Goal: Contribute content: Contribute content

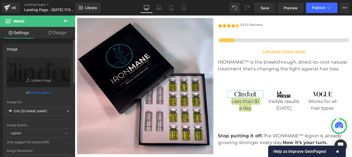
click at [66, 112] on icon at bounding box center [68, 111] width 4 height 4
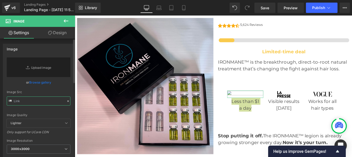
click at [34, 102] on input "text" at bounding box center [39, 101] width 64 height 9
paste input "[URL][DOMAIN_NAME]"
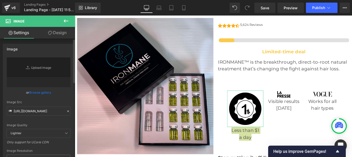
click at [63, 99] on div "Image Quality Lighter Lightest Lighter Lighter Lightest Only support for UCare …" at bounding box center [39, 93] width 64 height 72
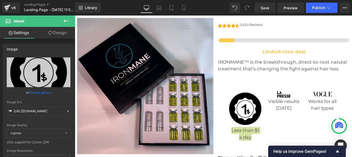
type input "[URL][DOMAIN_NAME]"
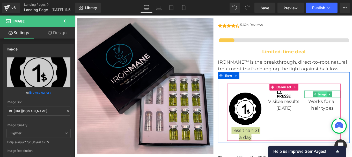
click at [349, 105] on span "Image" at bounding box center [354, 104] width 11 height 6
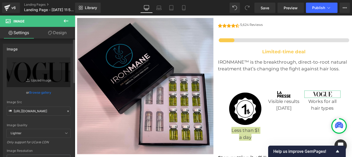
click at [66, 110] on icon at bounding box center [68, 111] width 4 height 4
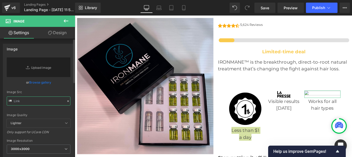
click at [25, 103] on input "text" at bounding box center [39, 101] width 64 height 9
paste input "[URL][DOMAIN_NAME]"
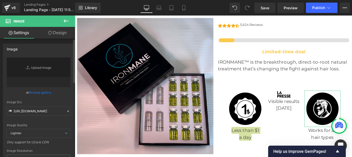
click at [67, 96] on div "Image Quality Lighter Lightest Lighter Lighter Lightest Only support for UCare …" at bounding box center [39, 93] width 64 height 72
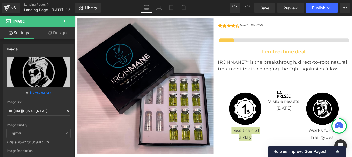
type input "[URL][DOMAIN_NAME]"
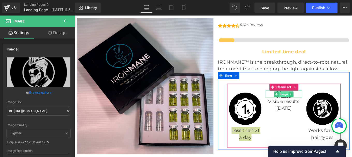
click at [305, 107] on span "Image" at bounding box center [310, 104] width 11 height 6
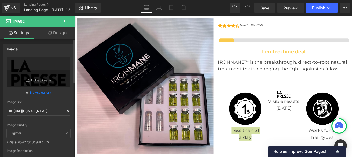
click at [67, 112] on icon at bounding box center [68, 111] width 4 height 4
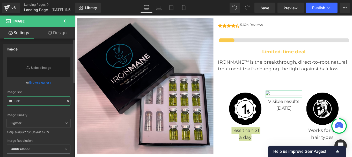
click at [37, 103] on input "text" at bounding box center [39, 101] width 64 height 9
paste input "[URL][DOMAIN_NAME]"
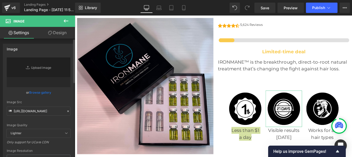
click at [64, 99] on div "Image Quality Lighter Lightest Lighter Lighter Lightest Only support for UCare …" at bounding box center [39, 93] width 64 height 72
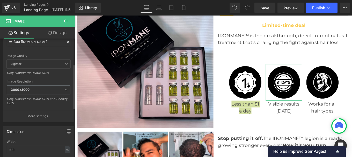
scroll to position [70, 0]
type input "[URL][DOMAIN_NAME]"
click at [43, 87] on span "3000x3000" at bounding box center [39, 89] width 64 height 9
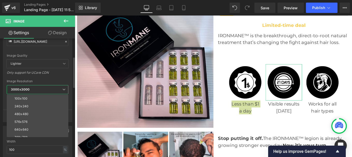
click at [43, 87] on span "3000x3000" at bounding box center [38, 89] width 62 height 9
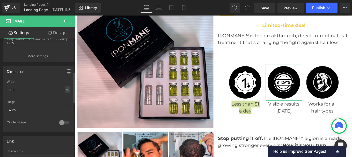
scroll to position [130, 0]
click at [37, 91] on input "100" at bounding box center [39, 89] width 64 height 9
type input "1"
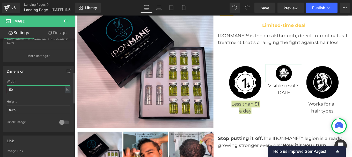
type input "5"
type input "1"
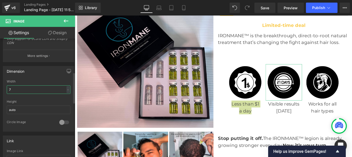
type input "75"
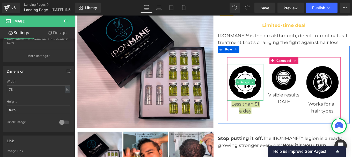
click at [263, 93] on span "Image" at bounding box center [267, 91] width 11 height 6
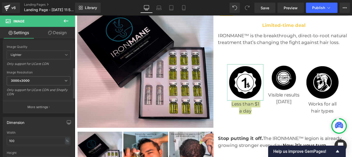
scroll to position [133, 0]
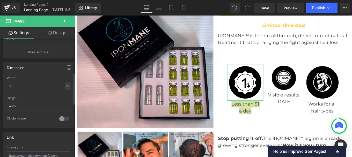
click at [18, 85] on input "100" at bounding box center [39, 86] width 64 height 9
type input "1"
type input "75"
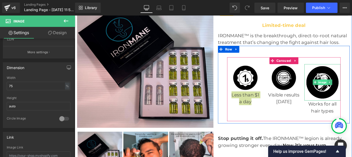
click at [352, 91] on span "Image" at bounding box center [354, 91] width 11 height 6
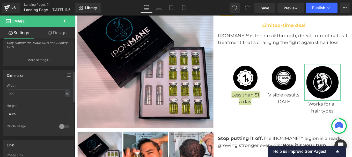
scroll to position [126, 0]
click at [18, 92] on input "100" at bounding box center [39, 93] width 64 height 9
type input "1"
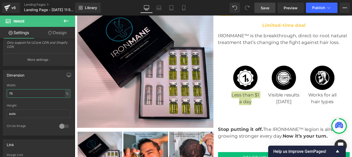
type input "75"
drag, startPoint x: 267, startPoint y: 10, endPoint x: 237, endPoint y: 82, distance: 78.1
click at [267, 10] on span "Save" at bounding box center [265, 7] width 9 height 5
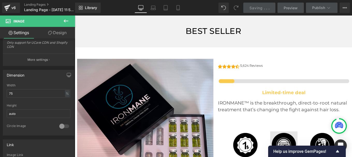
scroll to position [1286, 0]
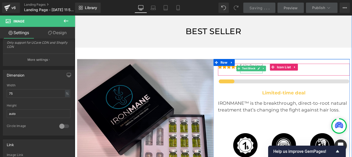
click at [272, 71] on p "5,624 Reviews" at bounding box center [274, 72] width 25 height 5
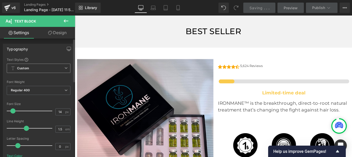
click at [43, 67] on span "Custom" at bounding box center [39, 68] width 64 height 9
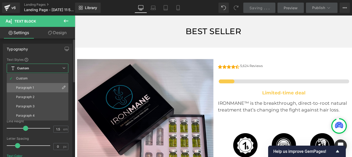
click at [32, 86] on li "Paragraph 1" at bounding box center [38, 87] width 62 height 9
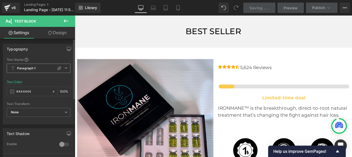
click at [31, 68] on b "Paragraph 1" at bounding box center [26, 68] width 19 height 4
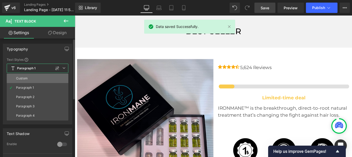
click at [28, 78] on li "Custom" at bounding box center [38, 78] width 62 height 9
type input "20"
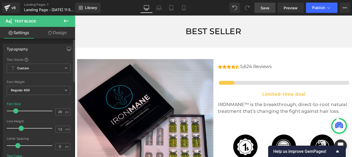
type input "1.3"
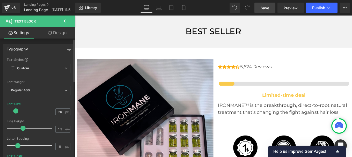
drag, startPoint x: 26, startPoint y: 128, endPoint x: 23, endPoint y: 128, distance: 2.8
click at [23, 128] on span at bounding box center [22, 128] width 5 height 5
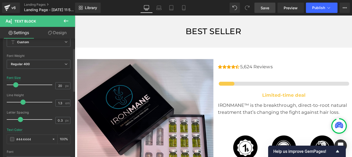
type input "0.4"
drag, startPoint x: 17, startPoint y: 119, endPoint x: 20, endPoint y: 120, distance: 3.6
click at [20, 120] on span at bounding box center [21, 119] width 5 height 5
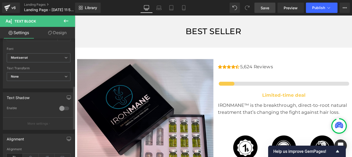
scroll to position [129, 0]
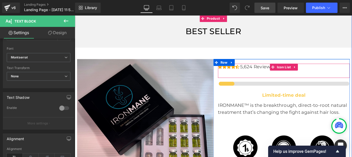
click at [309, 75] on span "Icon List" at bounding box center [311, 74] width 18 height 8
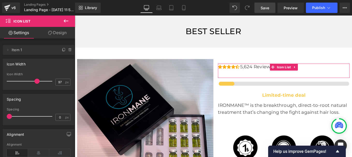
click at [54, 32] on link "Design" at bounding box center [58, 33] width 38 height 12
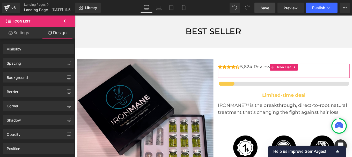
click at [26, 34] on link "Settings" at bounding box center [19, 33] width 38 height 12
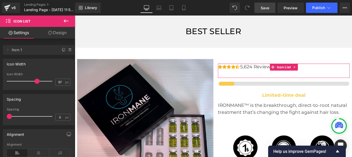
click at [19, 30] on link "Settings" at bounding box center [19, 33] width 38 height 12
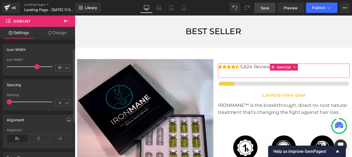
scroll to position [16, 0]
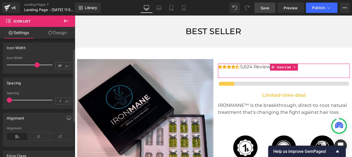
click at [12, 101] on span at bounding box center [9, 100] width 5 height 5
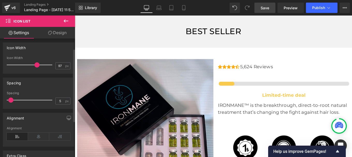
click at [17, 100] on div at bounding box center [30, 100] width 43 height 10
click at [10, 100] on div at bounding box center [30, 100] width 43 height 10
click at [12, 100] on span at bounding box center [9, 100] width 5 height 5
click at [16, 101] on div at bounding box center [30, 100] width 43 height 10
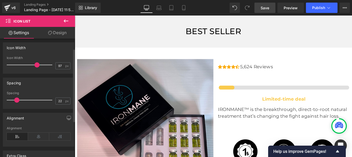
click at [2, 101] on div "Spacing 22px Spacing 22 px" at bounding box center [38, 91] width 77 height 35
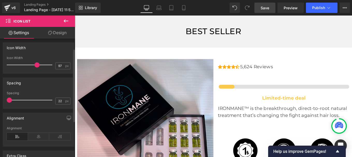
type input "0"
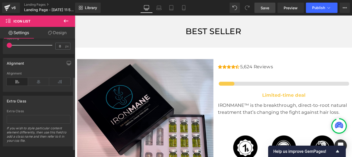
scroll to position [0, 0]
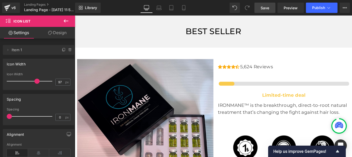
click at [267, 7] on span "Save" at bounding box center [265, 7] width 9 height 5
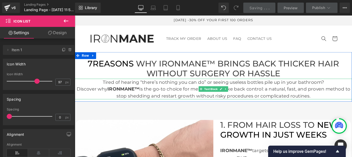
click at [207, 96] on font "Discover why IRONMANE™ is the go-to choice for men ready to take back control: …" at bounding box center [231, 103] width 309 height 14
click at [77, 98] on font "Discover why IRONMANE™ is the go-to choice for men ready to take back control: …" at bounding box center [231, 103] width 309 height 14
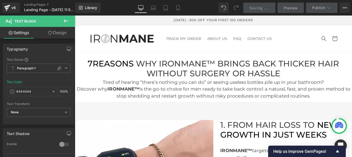
click at [57, 34] on link "Design" at bounding box center [58, 33] width 38 height 12
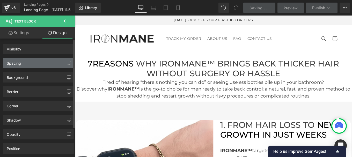
click at [23, 64] on div "Spacing" at bounding box center [38, 63] width 71 height 10
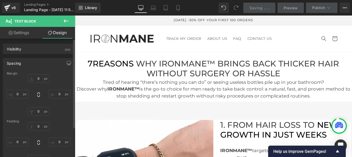
type input "0"
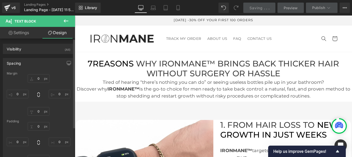
type input "0"
click at [40, 78] on input "0" at bounding box center [39, 78] width 22 height 9
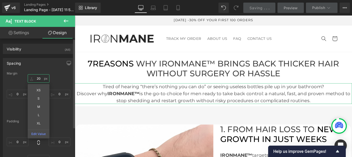
type input "20"
click at [59, 110] on div "20 20 XS S M L XL Edit Value 0px 0 0px 0 0px 0" at bounding box center [39, 94] width 64 height 41
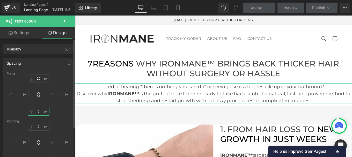
click at [35, 110] on input "0" at bounding box center [39, 111] width 22 height 9
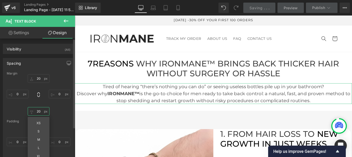
type input "20"
click at [62, 120] on div "Padding" at bounding box center [39, 122] width 64 height 4
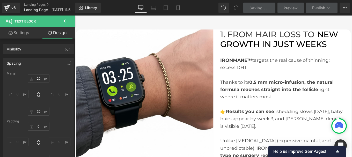
scroll to position [113, 0]
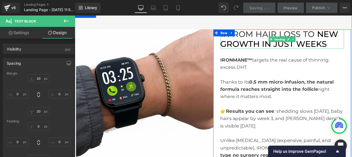
click at [266, 43] on span "NEW GROWTH IN JUST WEEKS" at bounding box center [305, 42] width 133 height 22
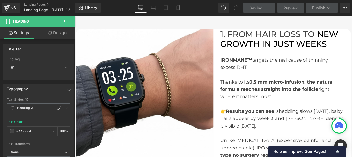
click at [59, 34] on link "Design" at bounding box center [58, 33] width 38 height 12
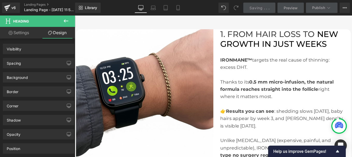
click at [59, 34] on link "Design" at bounding box center [58, 33] width 38 height 12
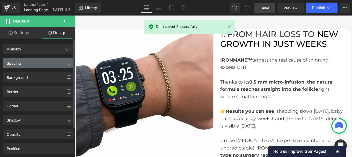
drag, startPoint x: 28, startPoint y: 60, endPoint x: 28, endPoint y: 63, distance: 2.9
click at [28, 60] on div "Spacing" at bounding box center [38, 63] width 71 height 10
click at [28, 63] on div "Spacing" at bounding box center [38, 63] width 71 height 10
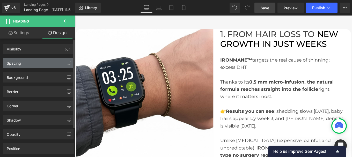
click at [36, 64] on div "Spacing" at bounding box center [38, 63] width 71 height 10
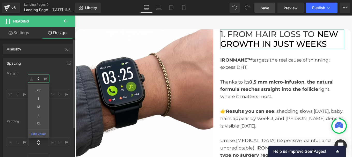
click at [39, 77] on input "0" at bounding box center [39, 78] width 22 height 9
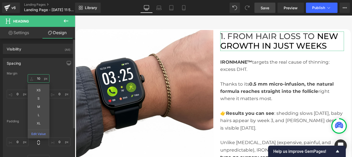
type input "10"
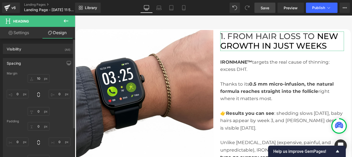
click at [65, 80] on div "10 10 0px 0 0px 0 0px 0" at bounding box center [39, 94] width 64 height 41
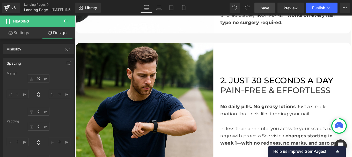
scroll to position [266, 0]
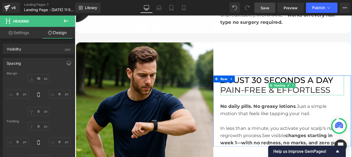
click at [283, 88] on span "2. JUST 30 SECONDS A DAY" at bounding box center [303, 88] width 128 height 11
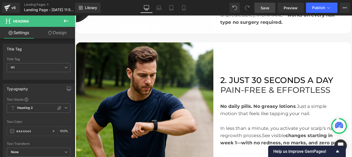
click at [56, 34] on link "Design" at bounding box center [58, 33] width 38 height 12
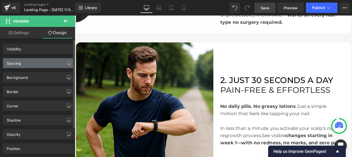
click at [26, 62] on div "Spacing" at bounding box center [38, 63] width 71 height 10
click at [37, 65] on div "Spacing" at bounding box center [38, 63] width 71 height 10
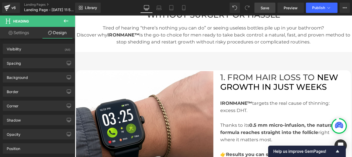
scroll to position [66, 0]
click at [257, 94] on span "NEW GROWTH IN JUST WEEKS" at bounding box center [305, 91] width 133 height 22
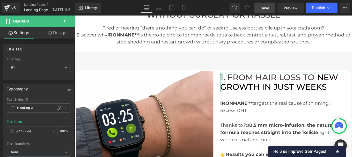
click at [59, 31] on link "Design" at bounding box center [58, 33] width 38 height 12
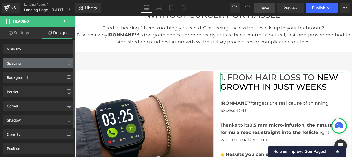
click at [27, 63] on div "Spacing" at bounding box center [38, 63] width 71 height 10
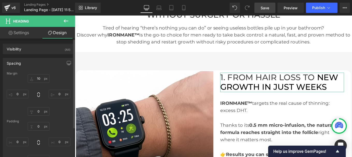
type input "10"
type input "0"
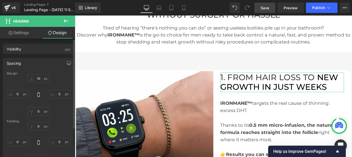
type input "0"
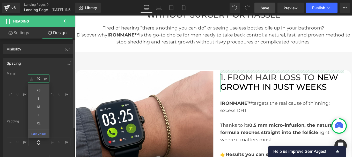
click at [40, 78] on input "10" at bounding box center [39, 78] width 22 height 9
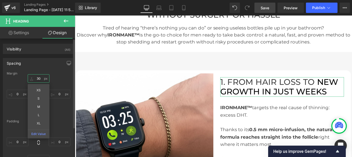
type input "3"
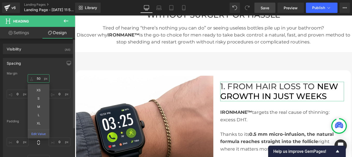
type input "5"
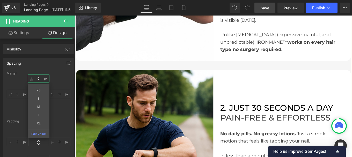
scroll to position [233, 0]
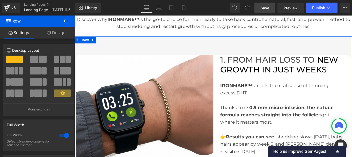
scroll to position [84, 0]
click at [245, 70] on h1 "1. FROM HAIR LOSS TO NEW GROWTH IN JUST WEEKS" at bounding box center [309, 72] width 140 height 22
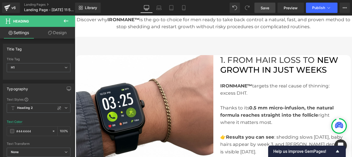
click at [55, 32] on link "Design" at bounding box center [58, 33] width 38 height 12
click at [0, 0] on div "Spacing" at bounding box center [0, 0] width 0 height 0
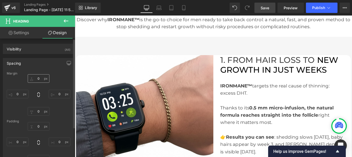
type input "0"
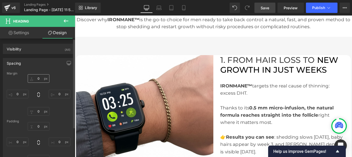
type input "0"
click at [39, 79] on input "0" at bounding box center [39, 78] width 22 height 9
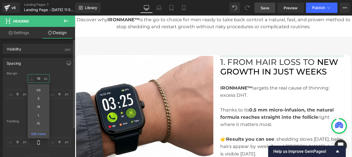
type input "10"
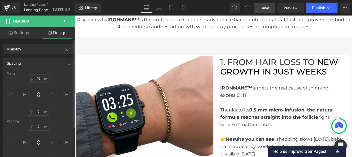
click at [49, 70] on div "Spacing [GEOGRAPHIC_DATA] 10 10 0px 0 0px 0 0px 0 [GEOGRAPHIC_DATA] 0px 0 0px 0…" at bounding box center [38, 113] width 71 height 110
click at [38, 79] on input "10" at bounding box center [39, 78] width 22 height 9
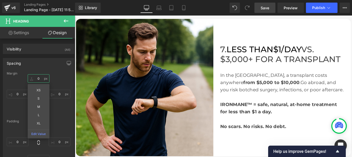
scroll to position [1118, 0]
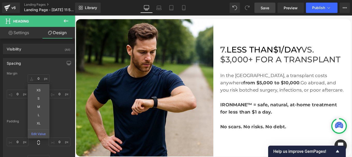
click at [254, 57] on span "LESS TH AN $1/DAY" at bounding box center [288, 54] width 85 height 11
click at [322, 76] on div "In the [GEOGRAPHIC_DATA], a transplant costs anywhere from $5,000 to $10,000 . …" at bounding box center [309, 108] width 140 height 75
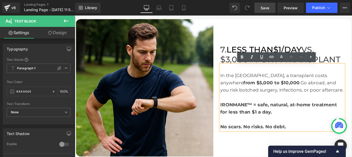
click at [352, 56] on div "7. LESS TH AN $1/DAY VS. $3,000+ FOR A TRANSPLANT Heading In the [GEOGRAPHIC_DA…" at bounding box center [308, 97] width 155 height 97
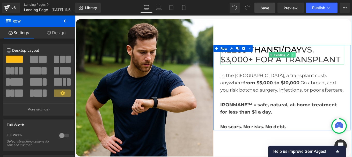
click at [321, 60] on icon at bounding box center [321, 60] width 1 height 2
click at [317, 60] on icon at bounding box center [318, 60] width 3 height 3
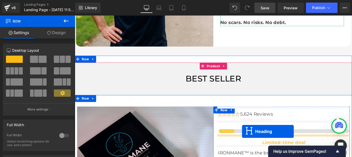
scroll to position [1248, 0]
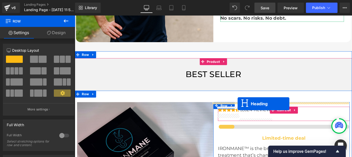
drag, startPoint x: 294, startPoint y: 71, endPoint x: 259, endPoint y: 115, distance: 56.5
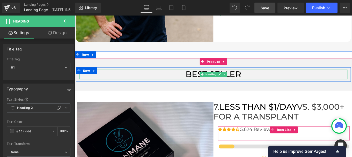
click at [212, 79] on span "BEST SELLER" at bounding box center [231, 81] width 63 height 11
click at [274, 83] on h3 "BEST SELLER" at bounding box center [231, 82] width 303 height 11
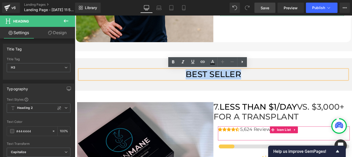
copy span "BEST SELLER"
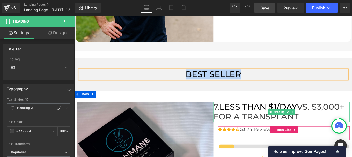
click at [261, 122] on span "LESS THAN $1/DAY" at bounding box center [281, 118] width 87 height 11
click at [260, 122] on span "LESS THAN $1/DAY" at bounding box center [281, 118] width 87 height 11
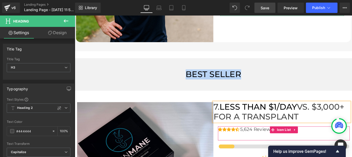
click at [265, 122] on span "LESS THAN $1/DAY" at bounding box center [281, 118] width 87 height 11
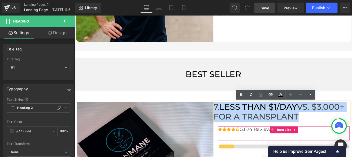
paste div
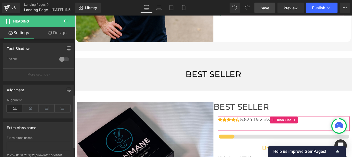
scroll to position [126, 0]
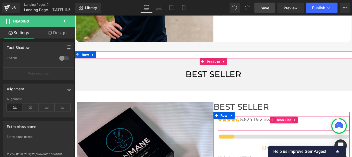
click at [307, 134] on span "Icon List" at bounding box center [311, 134] width 18 height 8
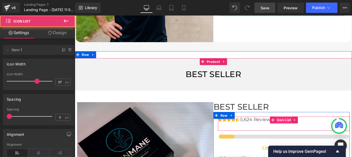
click at [58, 33] on link "Design" at bounding box center [58, 33] width 38 height 12
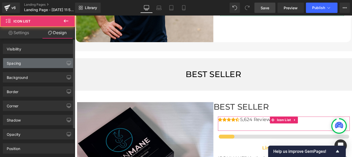
click at [21, 63] on div "Spacing" at bounding box center [38, 63] width 71 height 10
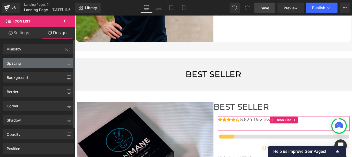
click at [46, 64] on div "Spacing" at bounding box center [38, 63] width 71 height 10
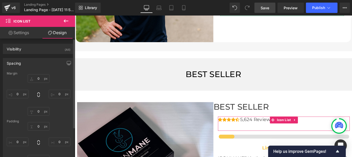
type input "0"
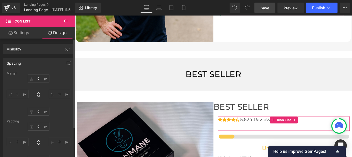
type input "0"
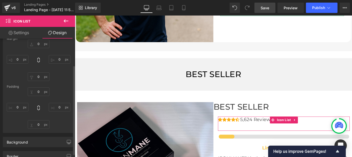
scroll to position [35, 0]
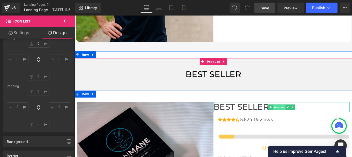
click at [303, 119] on span "Heading" at bounding box center [305, 119] width 14 height 6
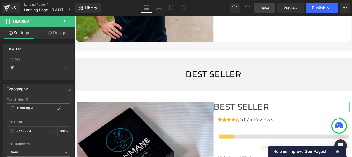
click at [55, 34] on link "Design" at bounding box center [58, 33] width 38 height 12
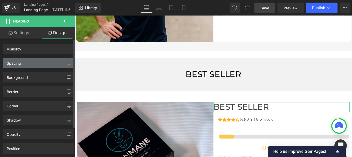
click at [27, 64] on div "Spacing" at bounding box center [38, 63] width 71 height 10
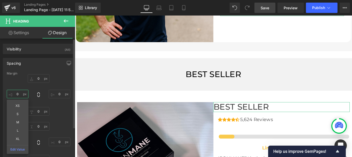
click at [20, 93] on input "0" at bounding box center [18, 94] width 22 height 9
type input "1"
type input "20"
click at [61, 85] on div "0px 0 0px 0 0px 0 20 20 XS S M L XL Edit Value" at bounding box center [39, 94] width 64 height 41
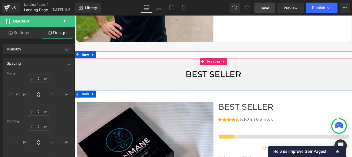
scroll to position [1287, 0]
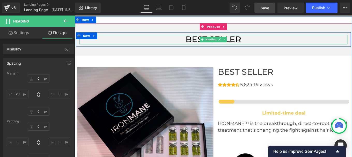
click at [252, 43] on span "BEST SELLER" at bounding box center [231, 42] width 63 height 11
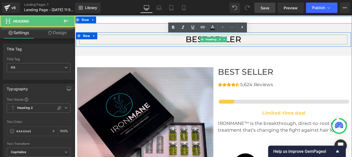
click at [252, 43] on span "BEST SELLER" at bounding box center [231, 42] width 63 height 11
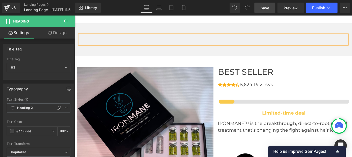
click at [278, 57] on div "Heading Row Row 40px" at bounding box center [231, 42] width 313 height 37
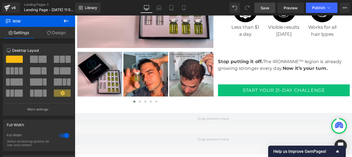
scroll to position [1463, 0]
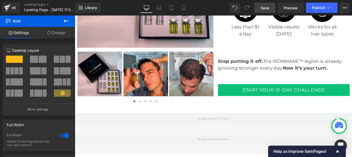
click at [267, 9] on span "Save" at bounding box center [265, 7] width 9 height 5
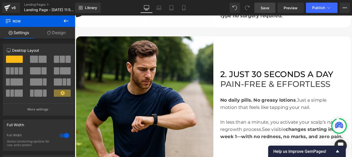
scroll to position [271, 0]
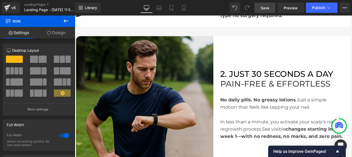
click at [151, 92] on img at bounding box center [153, 116] width 155 height 155
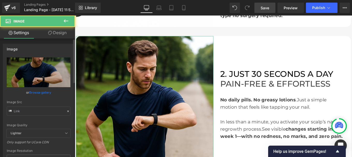
type input "[URL][DOMAIN_NAME]"
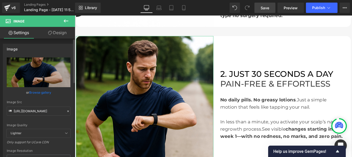
click at [66, 110] on icon at bounding box center [68, 111] width 4 height 4
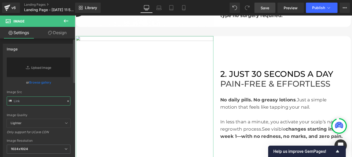
click at [21, 104] on input "text" at bounding box center [39, 101] width 64 height 9
paste input "[URL][DOMAIN_NAME]"
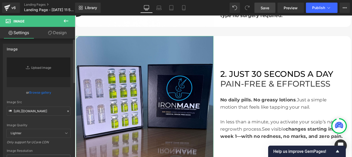
scroll to position [0, 0]
click at [67, 99] on div "Image Quality Lighter Lightest Lighter Lighter Lightest Only support for UCare …" at bounding box center [39, 93] width 64 height 72
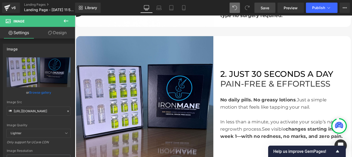
type input "[URL][DOMAIN_NAME]"
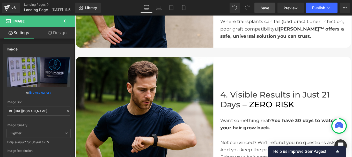
scroll to position [580, 0]
